Goal: Task Accomplishment & Management: Use online tool/utility

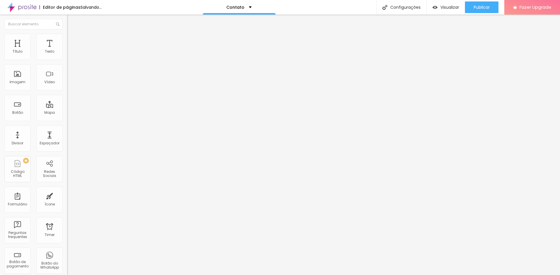
drag, startPoint x: 23, startPoint y: 115, endPoint x: 0, endPoint y: 103, distance: 25.7
click at [67, 103] on div "Número do WhatsApp * + 55 Texto do botão Conversar no WhatsApp Mensagem Olá, ch…" at bounding box center [100, 147] width 67 height 194
type textarea "E"
click at [67, 59] on input "text" at bounding box center [102, 57] width 70 height 6
type input "0"
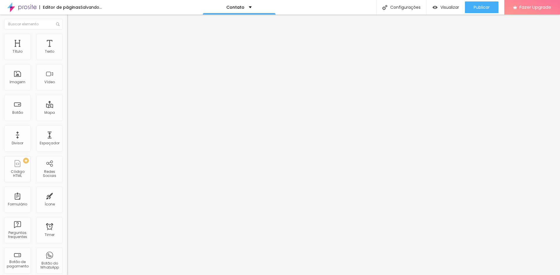
type input "[PHONE_NUMBER]"
click at [67, 201] on textarea at bounding box center [100, 206] width 66 height 10
click at [67, 185] on input "Conversar no WhatsApp" at bounding box center [102, 188] width 70 height 6
drag, startPoint x: 56, startPoint y: 83, endPoint x: 0, endPoint y: 83, distance: 56.3
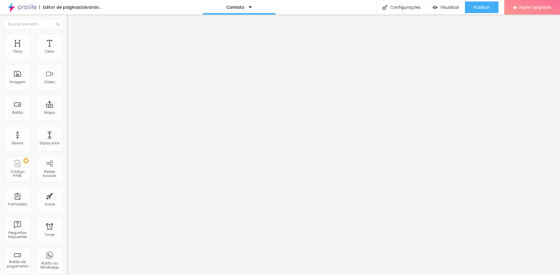
click at [67, 83] on div "Número do WhatsApp * [PHONE_NUMBER] + 55 Texto do botão Conversar no WhatsApp M…" at bounding box center [100, 147] width 67 height 194
type input "C"
type input "F"
type input "P"
type input "M"
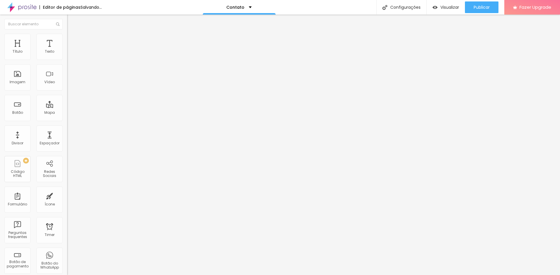
type input "Whatsapp"
click at [67, 201] on textarea at bounding box center [100, 206] width 66 height 10
type textarea "V"
type textarea "O"
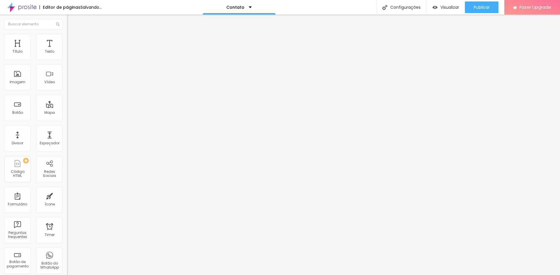
type textarea "V"
type textarea "Estive no site e achei interessante."
click at [72, 45] on span "Estilo" at bounding box center [76, 42] width 9 height 5
click at [69, 96] on img at bounding box center [70, 97] width 3 height 3
radio input "false"
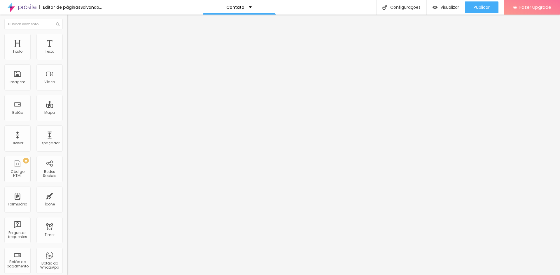
click at [69, 96] on img at bounding box center [70, 97] width 3 height 3
radio input "false"
radio input "true"
click at [67, 60] on button at bounding box center [71, 57] width 8 height 6
radio input "true"
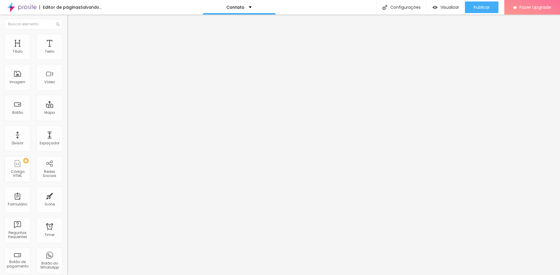
radio input "false"
drag, startPoint x: 20, startPoint y: 92, endPoint x: 23, endPoint y: 92, distance: 3.8
click at [67, 174] on input "range" at bounding box center [86, 176] width 38 height 5
type input "15"
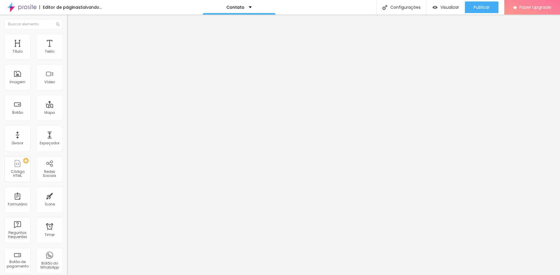
type input "16"
type input "15"
type input "14"
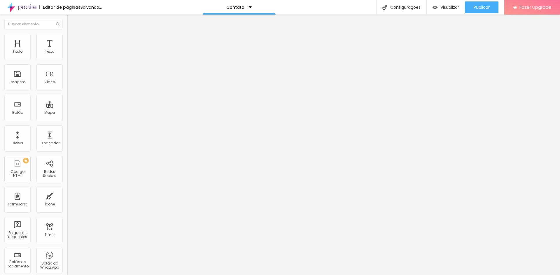
type input "14"
type input "13"
drag, startPoint x: 22, startPoint y: 92, endPoint x: 9, endPoint y: 96, distance: 13.7
type input "13"
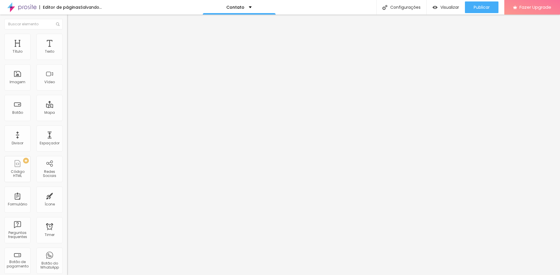
click at [67, 174] on input "range" at bounding box center [86, 176] width 38 height 5
click at [67, 191] on span "Verde claro" at bounding box center [77, 193] width 20 height 5
click at [67, 200] on span "Verde escuro" at bounding box center [78, 202] width 23 height 5
click at [67, 191] on span "Verde escuro" at bounding box center [78, 193] width 23 height 5
click at [67, 50] on li "Avançado" at bounding box center [100, 47] width 67 height 6
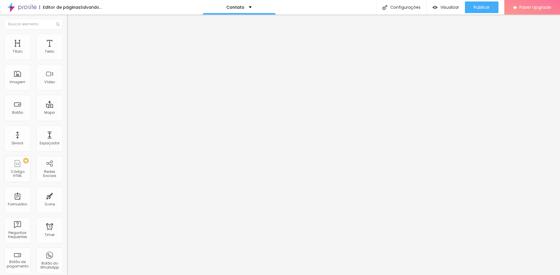
type input "7"
type input "8"
type input "9"
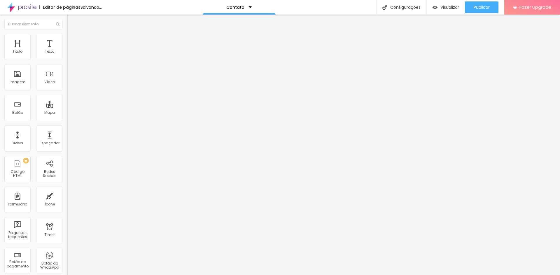
type input "9"
type input "10"
type input "11"
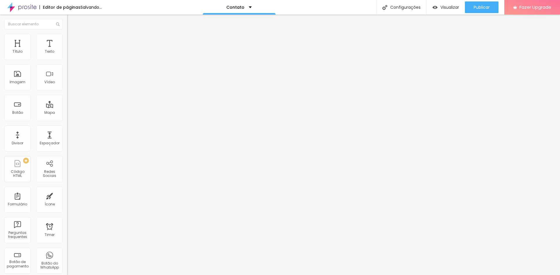
type input "12"
type input "13"
type input "14"
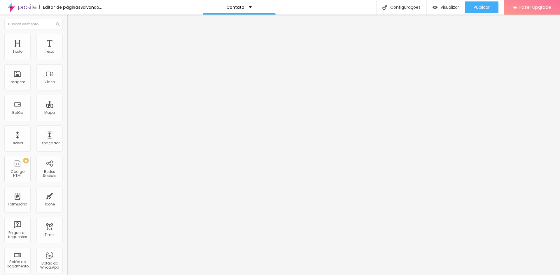
type input "14"
type input "15"
type input "14"
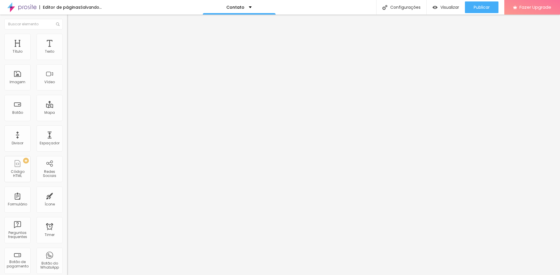
type input "12"
type input "11"
type input "10"
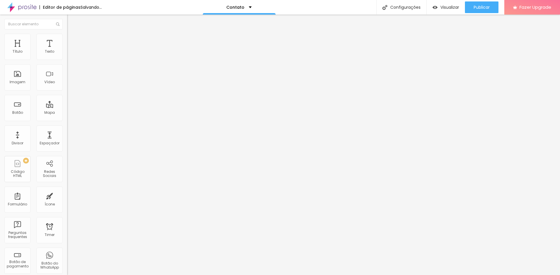
type input "10"
type input "9"
type input "8"
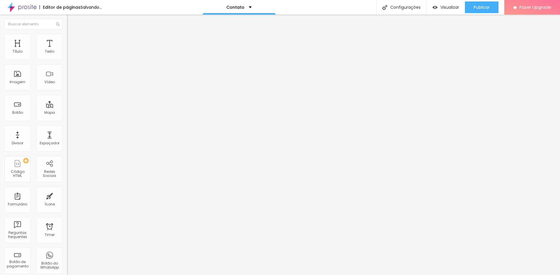
type input "7"
type input "6"
type input "5"
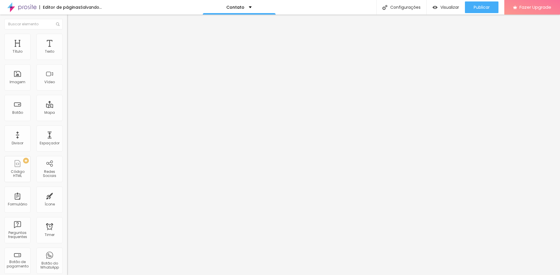
type input "5"
type input "3"
type input "2"
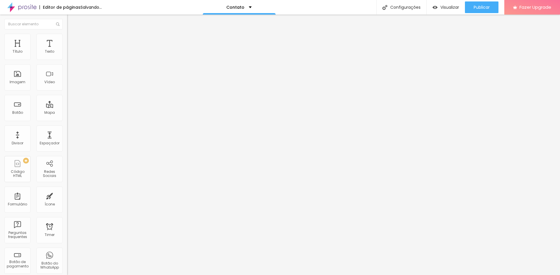
type input "1"
type input "0"
drag, startPoint x: 16, startPoint y: 62, endPoint x: 11, endPoint y: 62, distance: 4.7
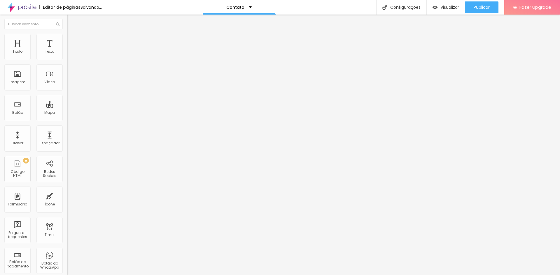
type input "0"
click at [67, 118] on input "range" at bounding box center [86, 120] width 38 height 5
type input "4"
type input "1"
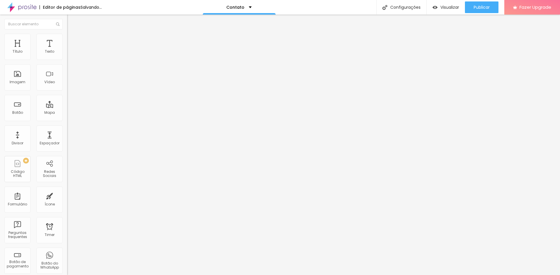
type input "1"
type input "0"
drag, startPoint x: 15, startPoint y: 74, endPoint x: 5, endPoint y: 75, distance: 10.0
type input "0"
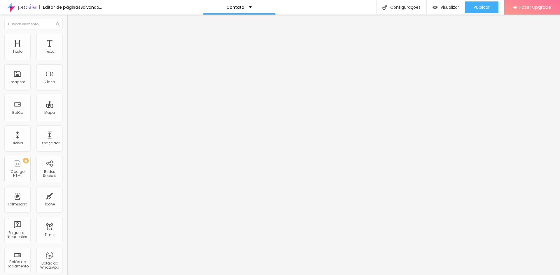
click at [67, 200] on input "range" at bounding box center [86, 202] width 38 height 5
type input "14"
type input "13"
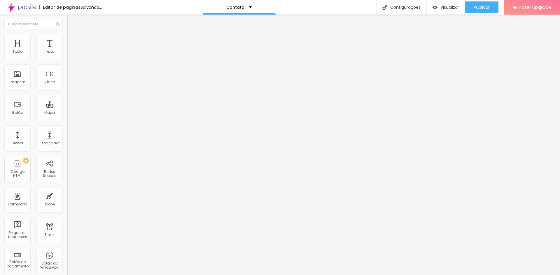
type input "11"
type input "9"
type input "8"
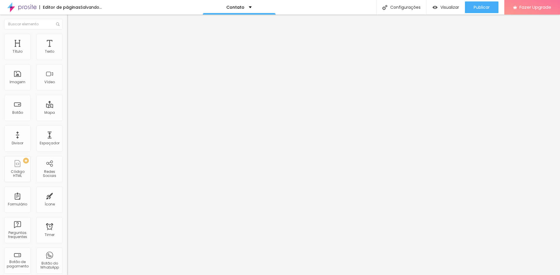
type input "8"
drag, startPoint x: 22, startPoint y: 57, endPoint x: 10, endPoint y: 59, distance: 12.7
click at [67, 107] on input "range" at bounding box center [86, 109] width 38 height 5
type input "9"
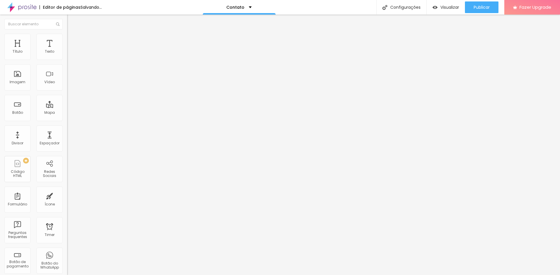
type input "10"
type input "11"
type input "12"
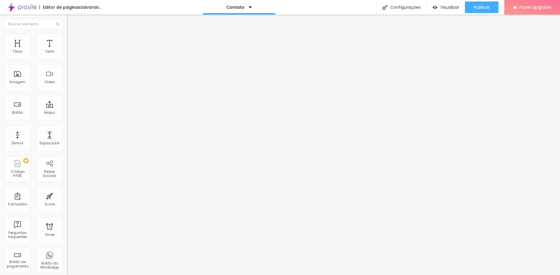
type input "12"
type input "13"
type input "14"
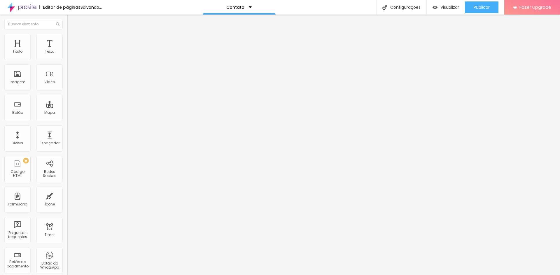
drag, startPoint x: 13, startPoint y: 59, endPoint x: 23, endPoint y: 59, distance: 9.6
type input "14"
click at [67, 107] on input "range" at bounding box center [86, 109] width 38 height 5
click at [38, 43] on div "Texto" at bounding box center [49, 47] width 26 height 26
type input "15"
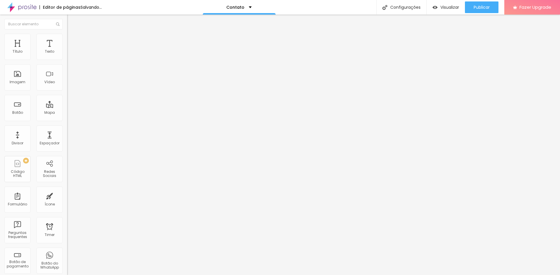
type input "15"
type input "16"
click at [67, 107] on input "range" at bounding box center [86, 109] width 38 height 5
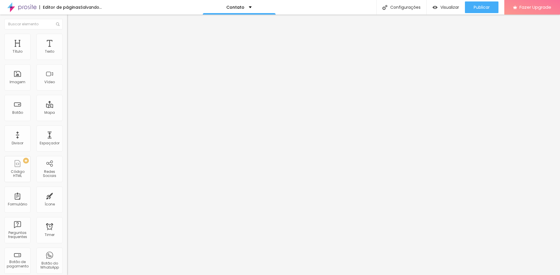
type input "1.2"
type input "1.1"
type input "1"
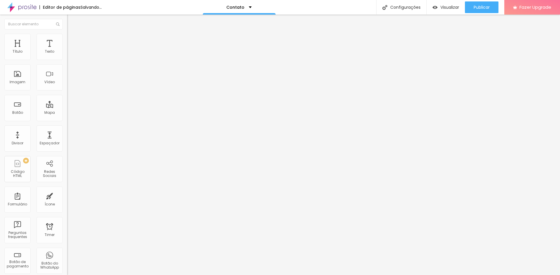
type input "1"
type input "0.9"
type input "0.8"
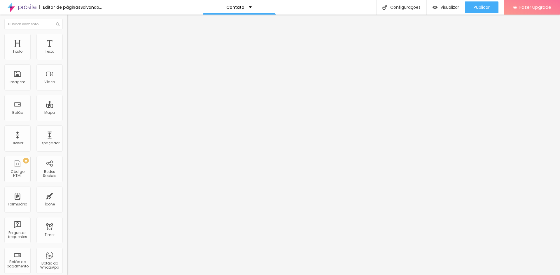
type input "0.7"
type input "0.6"
type input "0.5"
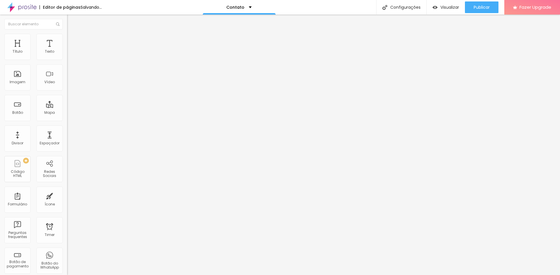
type input "0.5"
type input "0.6"
type input "0.7"
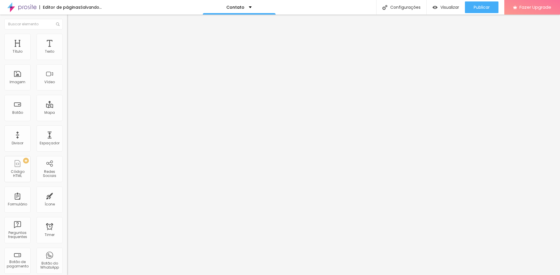
type input "0.8"
type input "0.9"
type input "1"
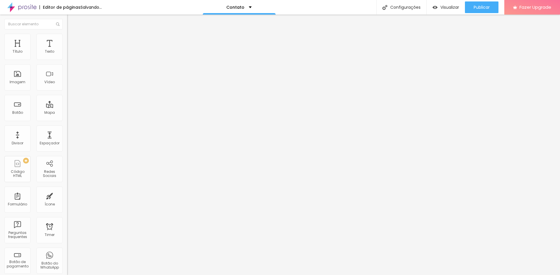
type input "1"
type input "1.1"
type input "1.2"
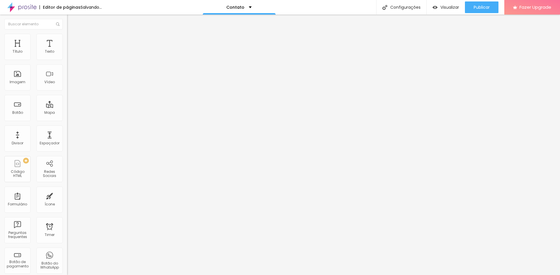
drag, startPoint x: 32, startPoint y: 80, endPoint x: 29, endPoint y: 83, distance: 4.3
type input "1.2"
click at [67, 272] on input "range" at bounding box center [86, 274] width 38 height 5
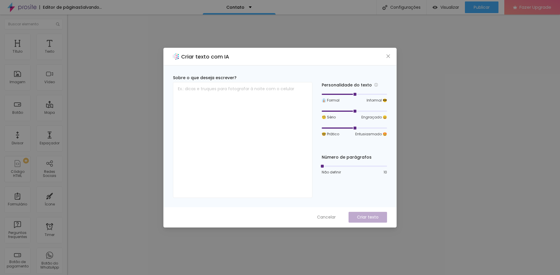
click at [327, 215] on span "Cancelar" at bounding box center [326, 218] width 19 height 6
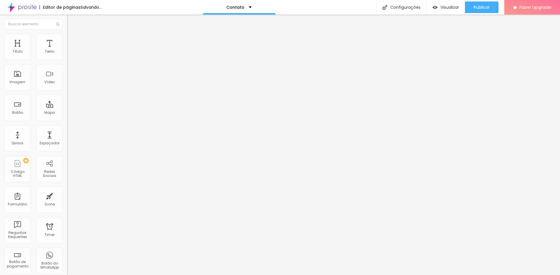
type input "1.3"
click at [67, 272] on input "range" at bounding box center [86, 274] width 38 height 5
click at [67, 39] on li "Avançado" at bounding box center [100, 37] width 67 height 6
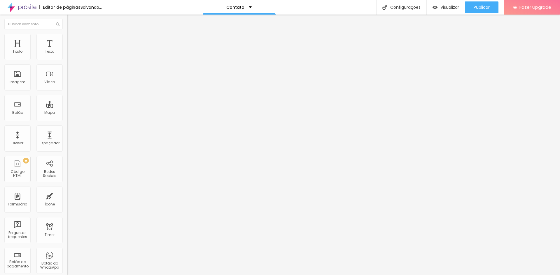
type input "0"
drag, startPoint x: 16, startPoint y: 56, endPoint x: 0, endPoint y: 57, distance: 16.1
type input "0"
click at [67, 107] on input "range" at bounding box center [86, 109] width 38 height 5
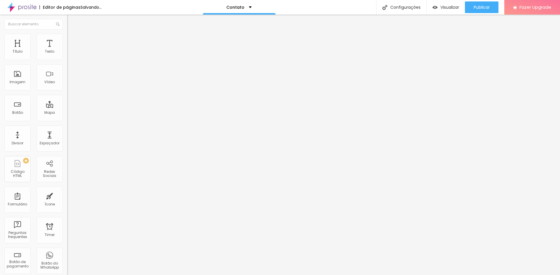
type input "12"
type input "6"
type input "0"
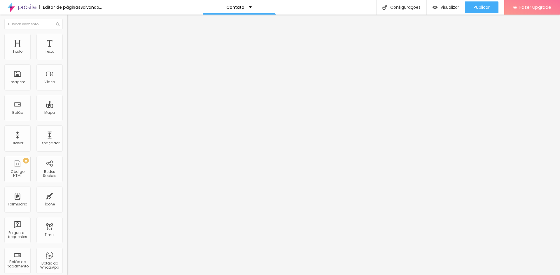
type input "0"
drag, startPoint x: 19, startPoint y: 70, endPoint x: 0, endPoint y: 72, distance: 19.3
type input "0"
click at [67, 190] on input "range" at bounding box center [86, 192] width 38 height 5
click at [67, 40] on ul "Estilo Avançado" at bounding box center [100, 34] width 67 height 12
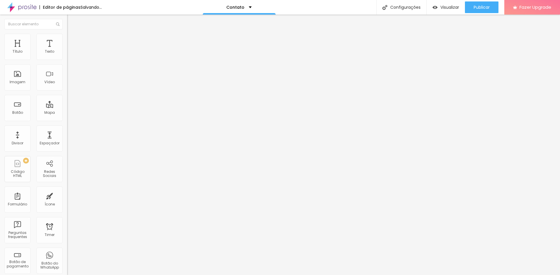
click at [72, 39] on span "Avançado" at bounding box center [81, 37] width 19 height 5
type input "12"
type input "7"
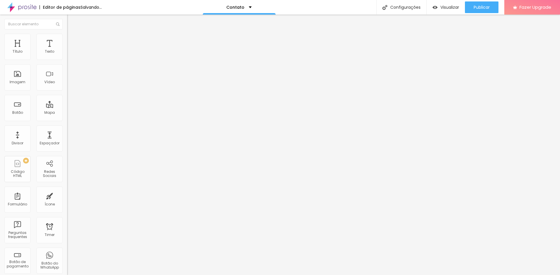
type input "0"
drag, startPoint x: 19, startPoint y: 68, endPoint x: 3, endPoint y: 69, distance: 16.3
type input "0"
click at [67, 190] on input "range" at bounding box center [86, 192] width 38 height 5
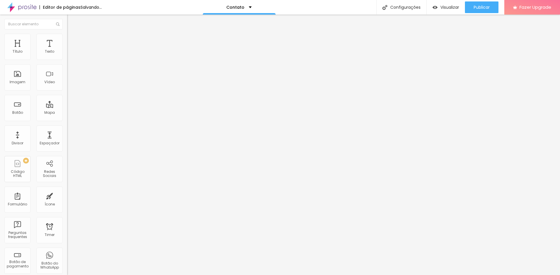
type input "2"
type input "0"
drag, startPoint x: 15, startPoint y: 57, endPoint x: 0, endPoint y: 58, distance: 15.5
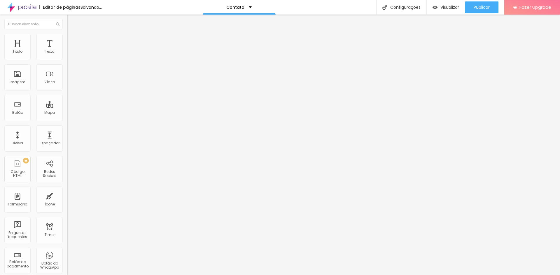
type input "0"
click at [67, 107] on input "range" at bounding box center [86, 109] width 38 height 5
click at [67, 39] on li "Avançado" at bounding box center [100, 37] width 67 height 6
type input "13"
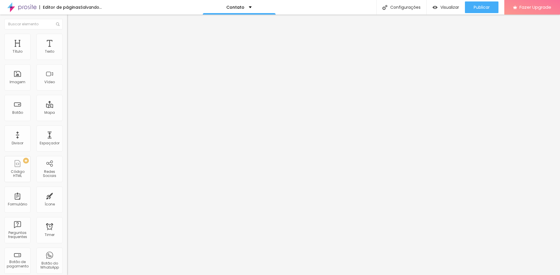
type input "11"
type input "8"
type input "4"
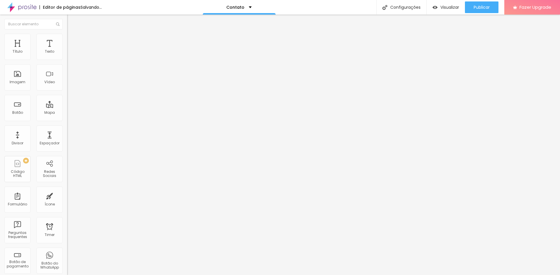
type input "4"
type input "0"
drag, startPoint x: 18, startPoint y: 69, endPoint x: 2, endPoint y: 67, distance: 15.5
type input "0"
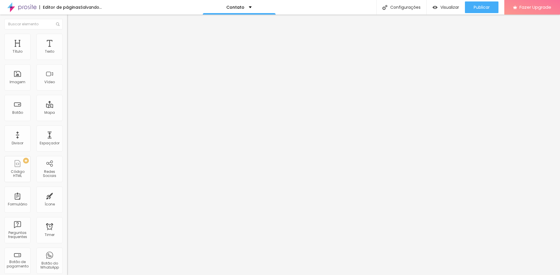
click at [67, 190] on input "range" at bounding box center [86, 192] width 38 height 5
type input "4"
type input "0"
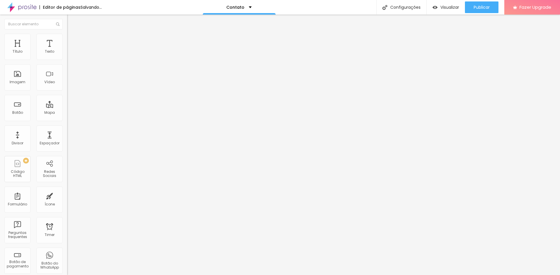
drag, startPoint x: 15, startPoint y: 58, endPoint x: 0, endPoint y: 59, distance: 15.2
type input "0"
click at [67, 107] on input "range" at bounding box center [86, 109] width 38 height 5
click at [72, 40] on span "Avançado" at bounding box center [81, 37] width 19 height 5
type input "1"
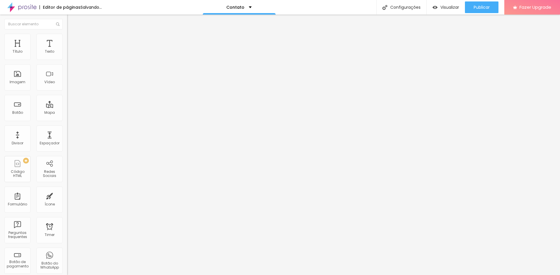
type input "1"
type input "2"
type input "3"
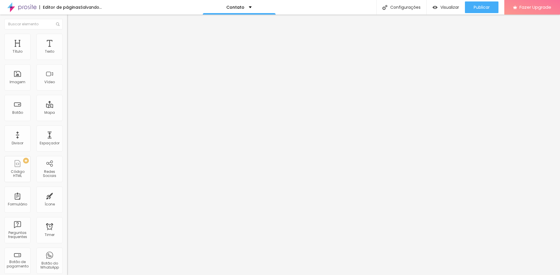
type input "4"
type input "5"
type input "6"
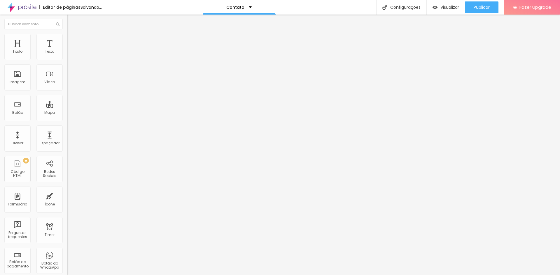
type input "6"
drag, startPoint x: 13, startPoint y: 70, endPoint x: 16, endPoint y: 71, distance: 3.2
type input "6"
click at [67, 190] on input "range" at bounding box center [86, 192] width 38 height 5
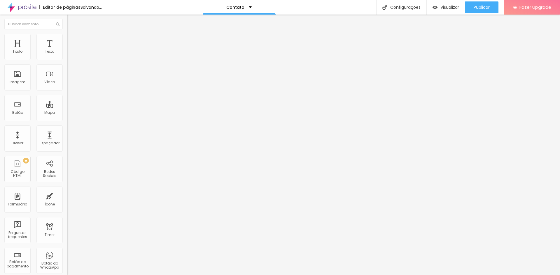
click at [67, 37] on img at bounding box center [69, 36] width 5 height 5
type input "2"
type input "3"
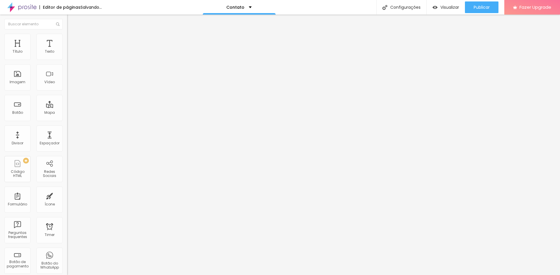
type input "4"
click at [67, 190] on input "range" at bounding box center [86, 192] width 38 height 5
click at [67, 37] on li "Avançado" at bounding box center [100, 37] width 67 height 6
click at [67, 190] on input "range" at bounding box center [86, 192] width 38 height 5
click at [67, 55] on input "Alboom [GEOGRAPHIC_DATA]" at bounding box center [102, 52] width 70 height 6
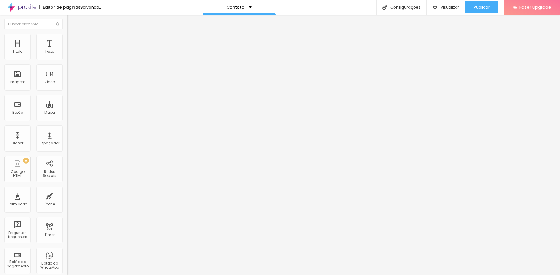
click at [67, 55] on input "Alboom [GEOGRAPHIC_DATA]" at bounding box center [102, 52] width 70 height 6
click at [67, 35] on li "Estilo" at bounding box center [100, 37] width 67 height 6
click at [67, 40] on img at bounding box center [69, 42] width 5 height 5
click at [67, 34] on ul "Conteúdo Estilo Avançado" at bounding box center [100, 36] width 67 height 17
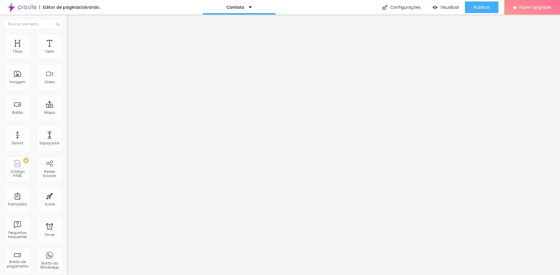
click at [67, 34] on img at bounding box center [69, 36] width 5 height 5
click at [67, 40] on li "Avançado" at bounding box center [100, 43] width 67 height 6
click at [67, 196] on input "range" at bounding box center [86, 198] width 38 height 5
drag, startPoint x: 16, startPoint y: 56, endPoint x: 0, endPoint y: 55, distance: 15.8
click at [67, 113] on input "range" at bounding box center [86, 115] width 38 height 5
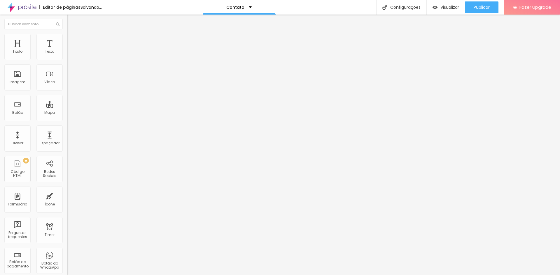
click at [67, 36] on img at bounding box center [69, 36] width 5 height 5
drag, startPoint x: 61, startPoint y: 62, endPoint x: 65, endPoint y: 62, distance: 3.5
click at [67, 60] on input "range" at bounding box center [86, 57] width 38 height 5
drag, startPoint x: 21, startPoint y: 79, endPoint x: 18, endPoint y: 80, distance: 3.3
click at [67, 75] on input "range" at bounding box center [86, 72] width 38 height 5
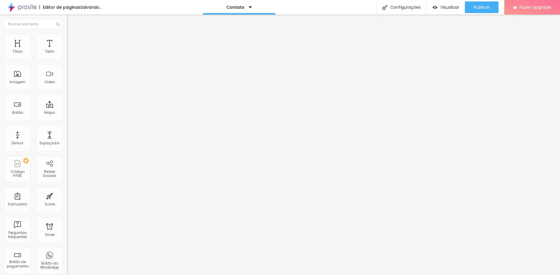
click at [67, 40] on img at bounding box center [69, 42] width 5 height 5
drag, startPoint x: 14, startPoint y: 70, endPoint x: 6, endPoint y: 70, distance: 8.5
click at [67, 196] on input "range" at bounding box center [86, 198] width 38 height 5
click at [67, 37] on img at bounding box center [69, 36] width 5 height 5
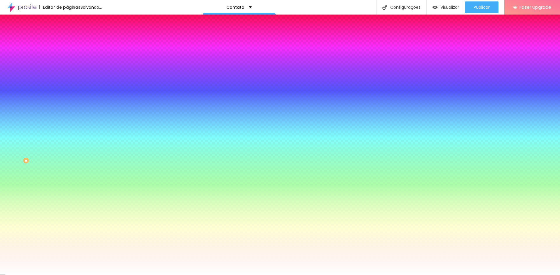
click at [67, 40] on li "Avançado" at bounding box center [100, 43] width 67 height 6
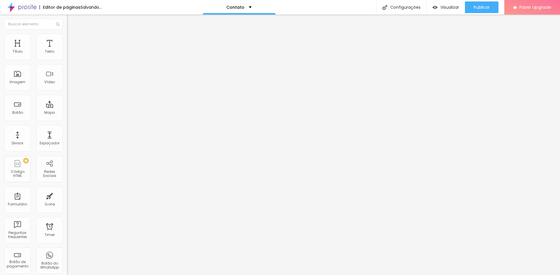
click at [67, 33] on img at bounding box center [69, 30] width 5 height 5
click at [14, 74] on div "Imagem" at bounding box center [17, 77] width 26 height 26
click at [19, 83] on div "Imagem" at bounding box center [18, 82] width 16 height 4
click at [67, 38] on img at bounding box center [69, 36] width 5 height 5
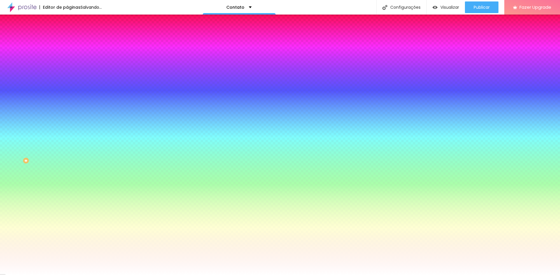
click at [67, 40] on li "Avançado" at bounding box center [100, 43] width 67 height 6
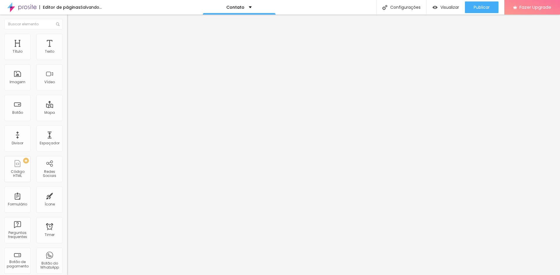
click at [67, 33] on img at bounding box center [69, 30] width 5 height 5
click at [67, 50] on span "Adicionar imagem" at bounding box center [86, 47] width 38 height 5
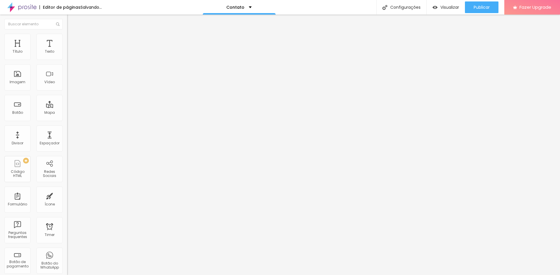
click at [67, 50] on span "Adicionar imagem" at bounding box center [86, 47] width 38 height 5
click at [67, 40] on li "Avançado" at bounding box center [100, 37] width 67 height 6
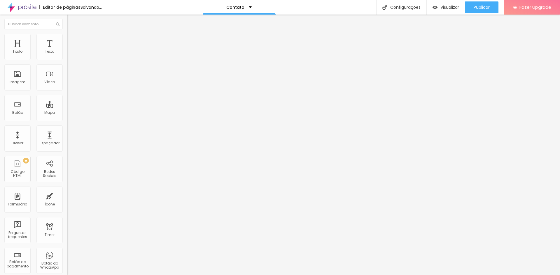
drag, startPoint x: 17, startPoint y: 57, endPoint x: 0, endPoint y: 58, distance: 16.9
click at [67, 107] on input "range" at bounding box center [86, 109] width 38 height 5
drag, startPoint x: 16, startPoint y: 69, endPoint x: 7, endPoint y: 69, distance: 9.0
click at [67, 190] on input "range" at bounding box center [86, 192] width 38 height 5
click at [67, 31] on ul "Estilo Avançado" at bounding box center [100, 34] width 67 height 12
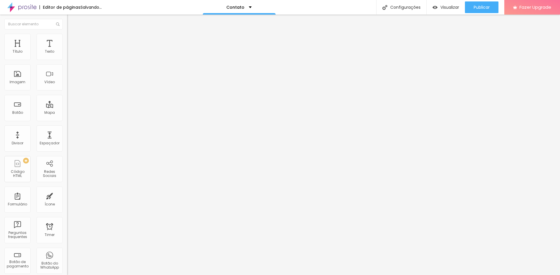
click at [67, 34] on li "Estilo" at bounding box center [100, 31] width 67 height 6
click at [69, 85] on icon "button" at bounding box center [70, 82] width 3 height 3
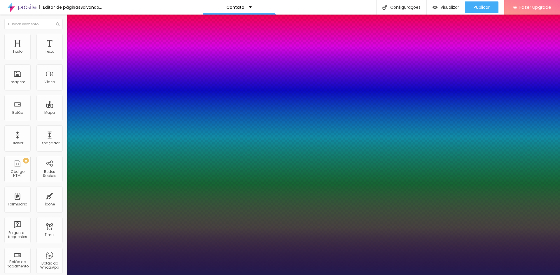
click at [33, 275] on div at bounding box center [280, 275] width 560 height 0
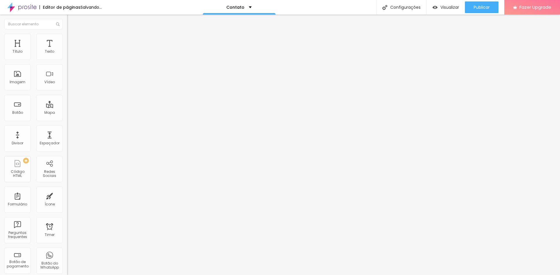
click at [67, 56] on button "button" at bounding box center [71, 53] width 8 height 6
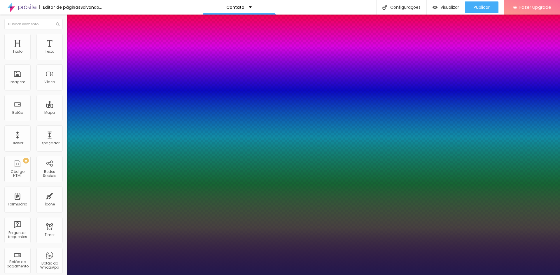
click at [59, 275] on div at bounding box center [280, 275] width 560 height 0
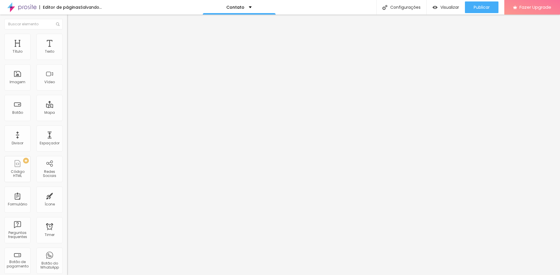
click at [67, 38] on li "Avançado" at bounding box center [100, 37] width 67 height 6
drag, startPoint x: 16, startPoint y: 70, endPoint x: 2, endPoint y: 70, distance: 14.3
click at [67, 190] on input "range" at bounding box center [86, 192] width 38 height 5
drag, startPoint x: 15, startPoint y: 58, endPoint x: 7, endPoint y: 58, distance: 8.2
click at [67, 107] on input "range" at bounding box center [86, 109] width 38 height 5
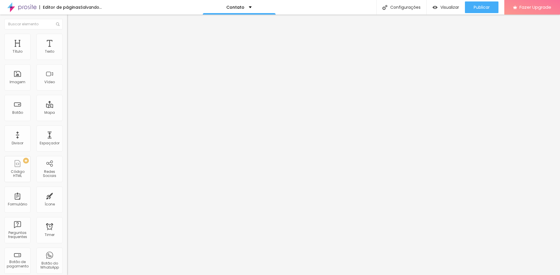
click at [72, 34] on span "Estilo" at bounding box center [76, 31] width 9 height 5
click at [67, 56] on button "button" at bounding box center [71, 53] width 8 height 6
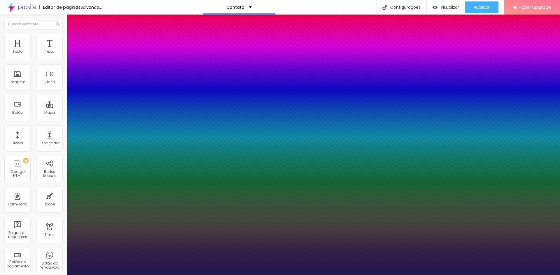
click at [32, 275] on div at bounding box center [280, 275] width 560 height 0
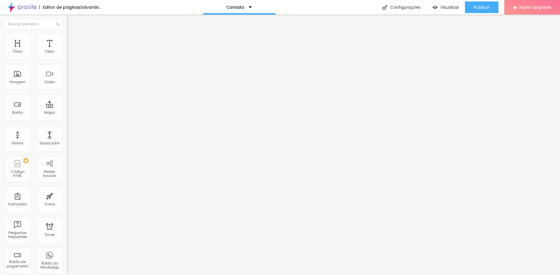
click at [72, 39] on span "Avançado" at bounding box center [81, 37] width 19 height 5
click at [67, 40] on ul "Estilo Avançado" at bounding box center [100, 34] width 67 height 12
click at [67, 34] on ul "Estilo Avançado" at bounding box center [100, 34] width 67 height 12
click at [67, 34] on li "Estilo" at bounding box center [100, 31] width 67 height 6
click at [67, 71] on button "button" at bounding box center [71, 72] width 8 height 6
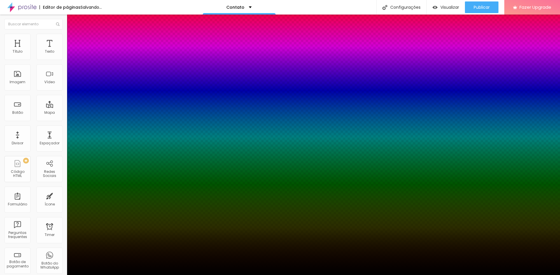
click at [58, 275] on div at bounding box center [280, 275] width 560 height 0
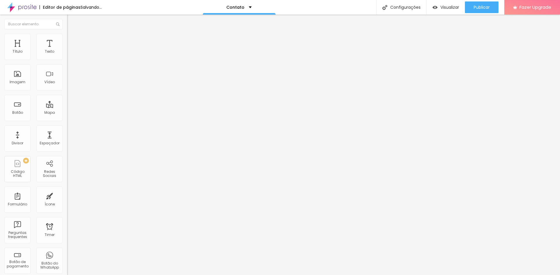
click at [69, 54] on icon "button" at bounding box center [70, 52] width 3 height 3
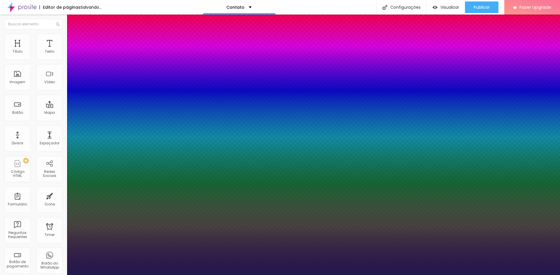
click at [52, 275] on div at bounding box center [280, 275] width 560 height 0
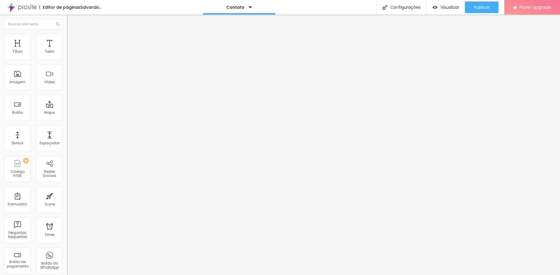
click at [67, 56] on button "button" at bounding box center [71, 53] width 8 height 6
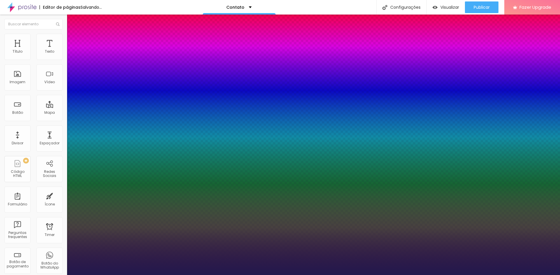
click at [118, 275] on div at bounding box center [280, 275] width 560 height 0
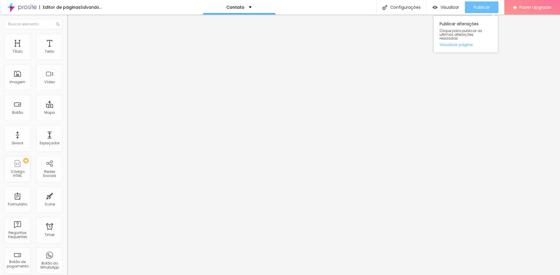
click at [486, 9] on span "Publicar" at bounding box center [481, 7] width 16 height 5
